Goal: Task Accomplishment & Management: Manage account settings

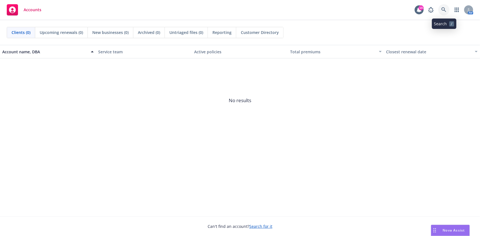
click at [359, 13] on link at bounding box center [443, 9] width 11 height 11
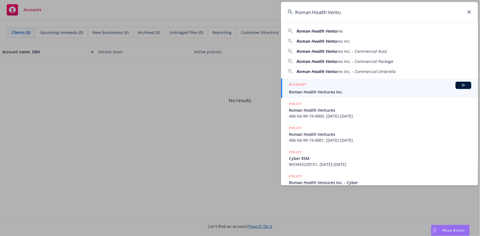
type input "Roman Health Ventu"
click at [309, 92] on span "Roman Health Ventures Inc." at bounding box center [380, 92] width 182 height 6
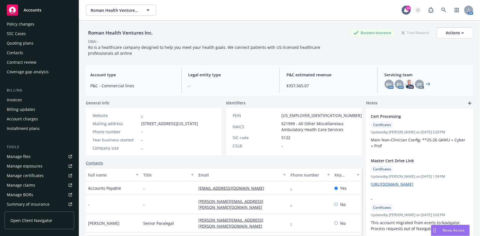
scroll to position [37, 0]
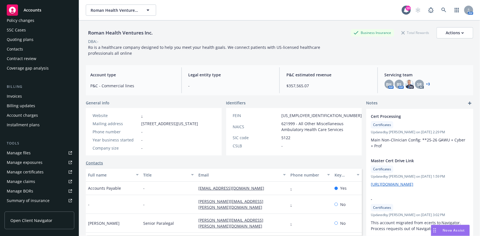
click at [34, 171] on div "Manage certificates" at bounding box center [25, 172] width 37 height 9
